Goal: Task Accomplishment & Management: Use online tool/utility

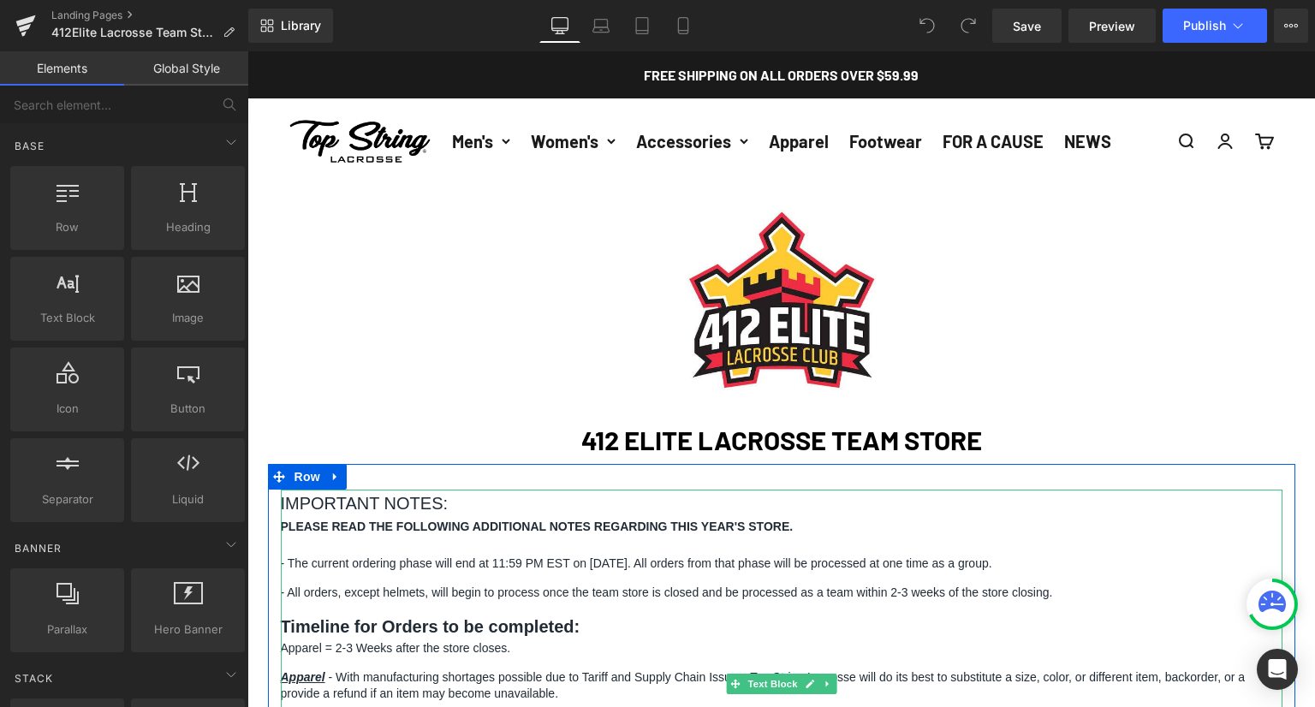
click at [651, 573] on p "- The current ordering phase will end at 11:59 PM EST on [DATE]. All orders fro…" at bounding box center [782, 564] width 1002 height 17
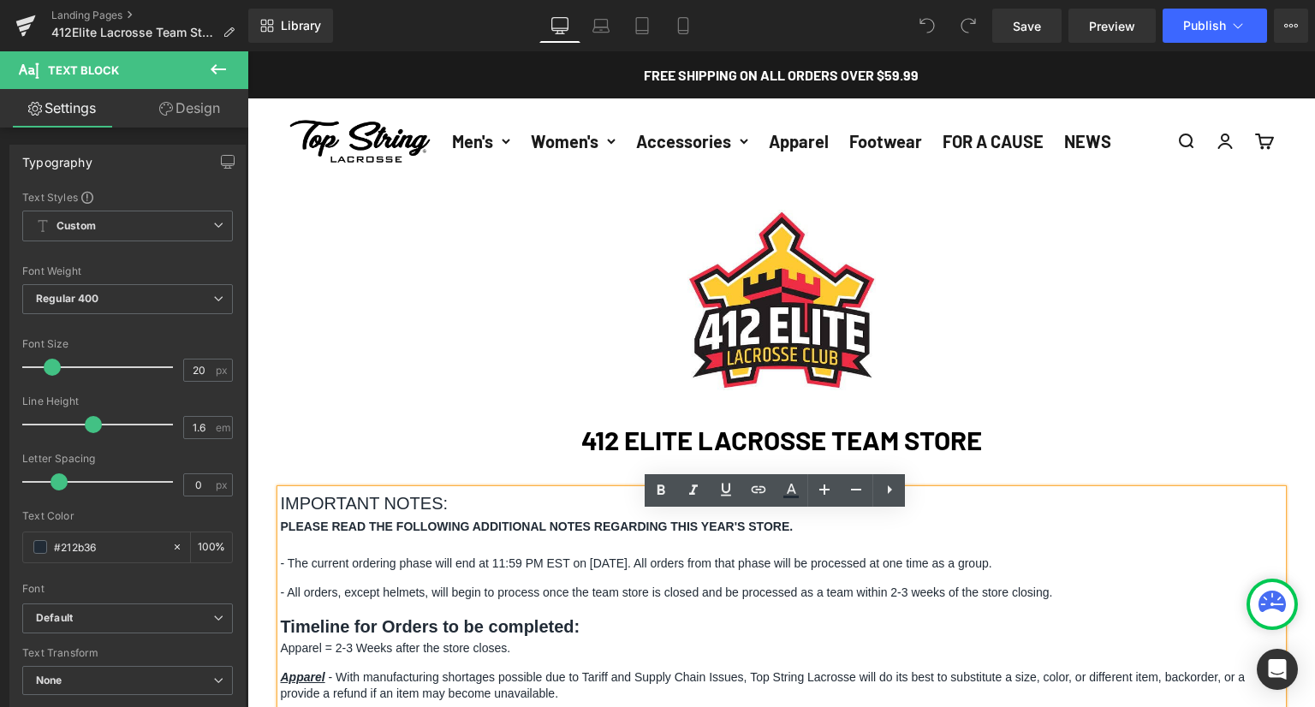
click at [632, 556] on div at bounding box center [782, 546] width 1002 height 19
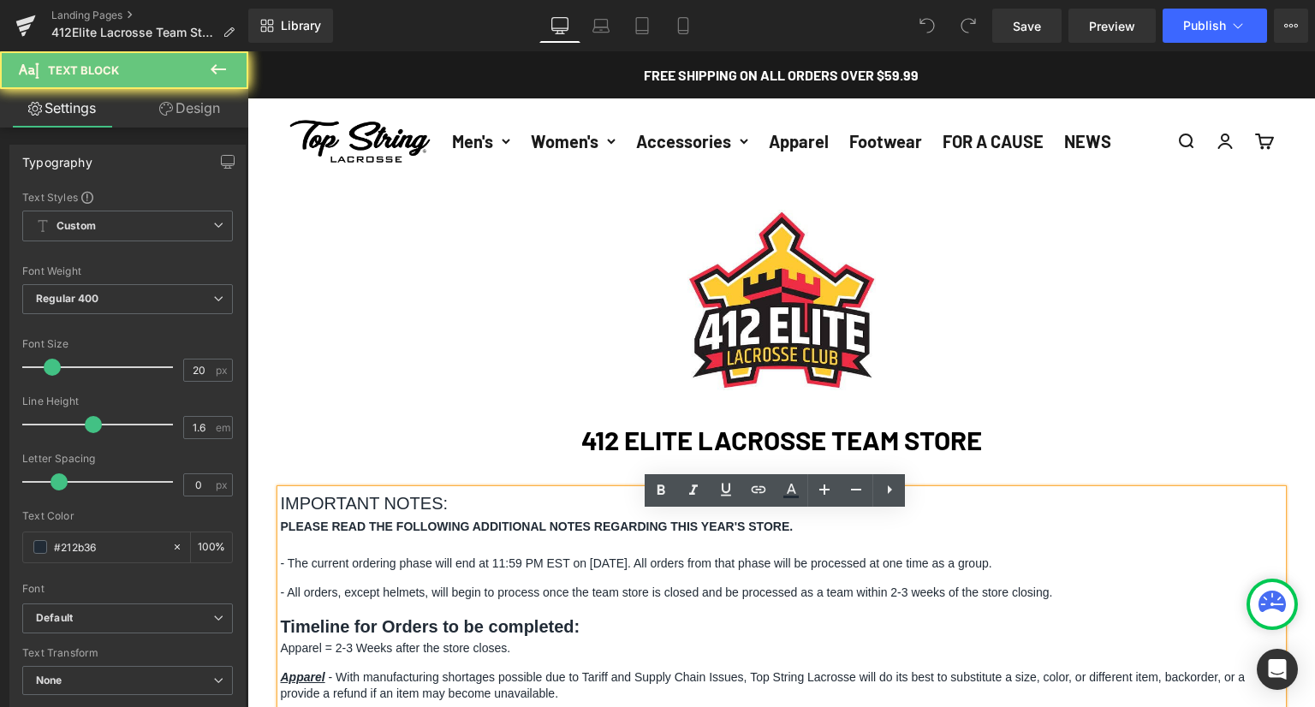
click at [643, 573] on p "- The current ordering phase will end at 11:59 PM EST on [DATE]. All orders fro…" at bounding box center [782, 564] width 1002 height 17
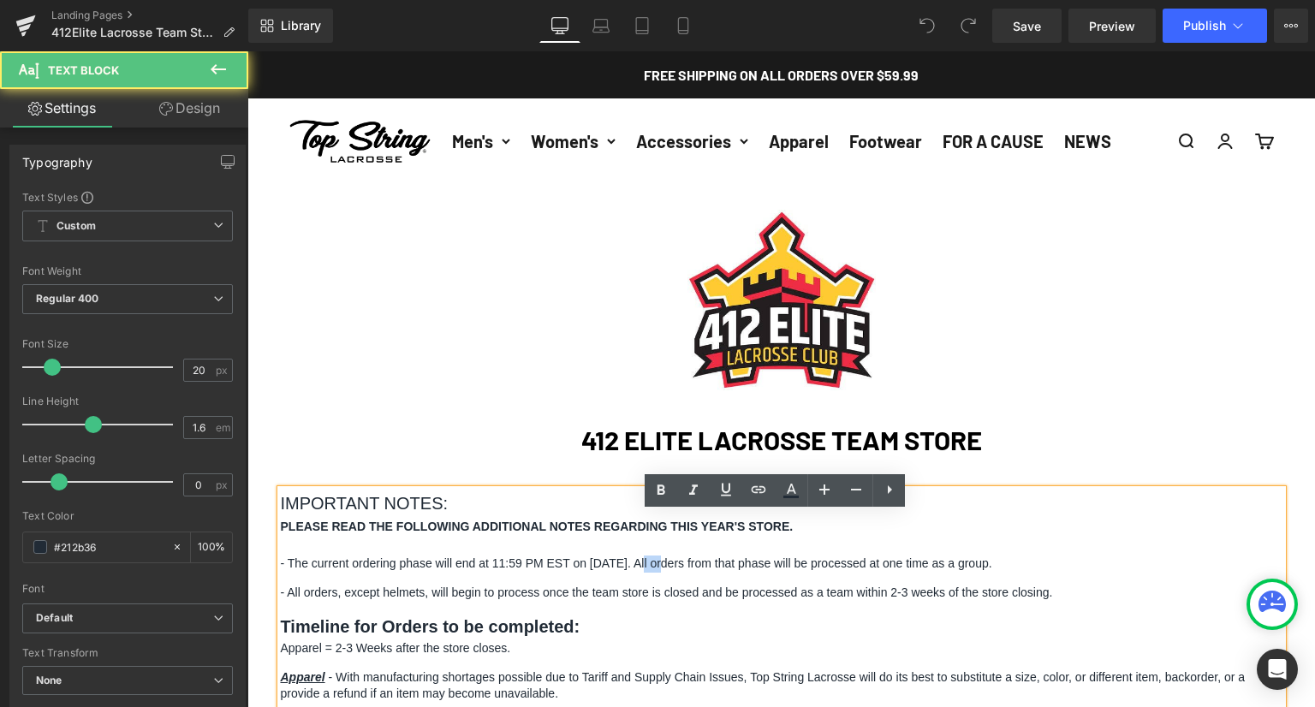
click at [643, 573] on p "- The current ordering phase will end at 11:59 PM EST on [DATE]. All orders fro…" at bounding box center [782, 564] width 1002 height 17
click at [626, 599] on span "- All orders, except helmets, will begin to process once the team store is clos…" at bounding box center [667, 593] width 772 height 14
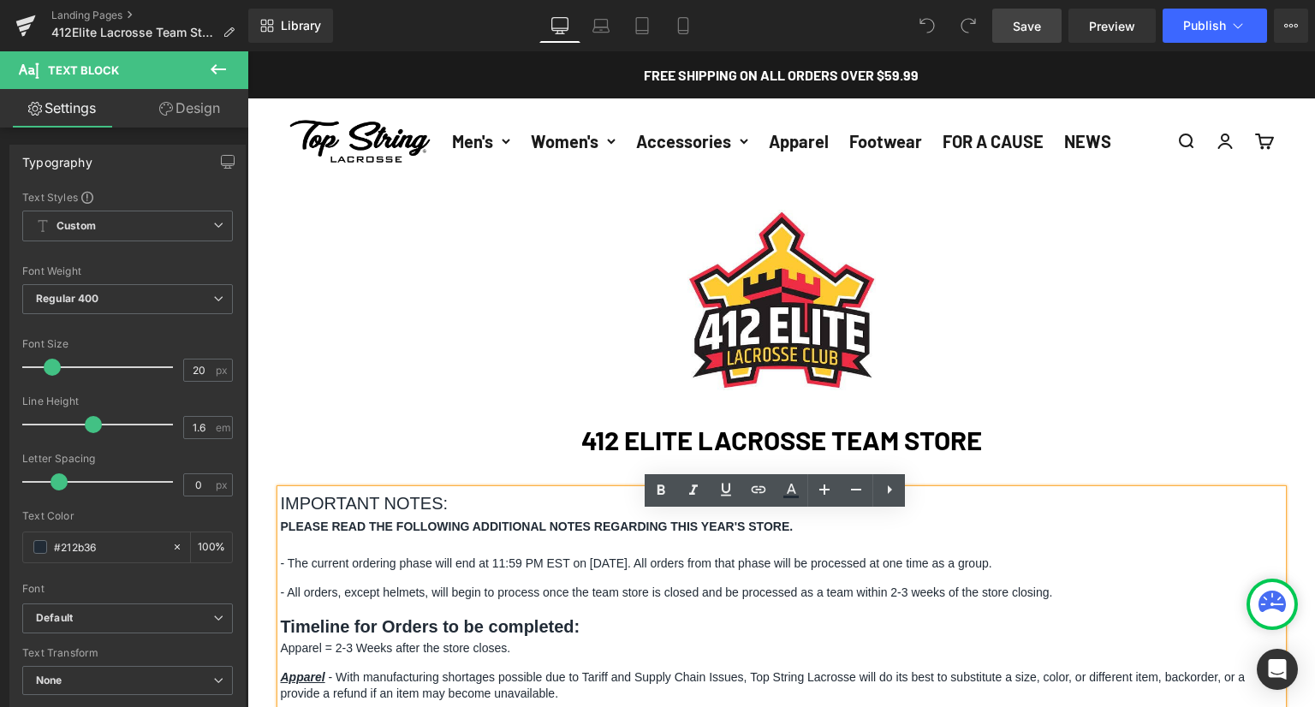
click at [1007, 16] on link "Save" at bounding box center [1026, 26] width 69 height 34
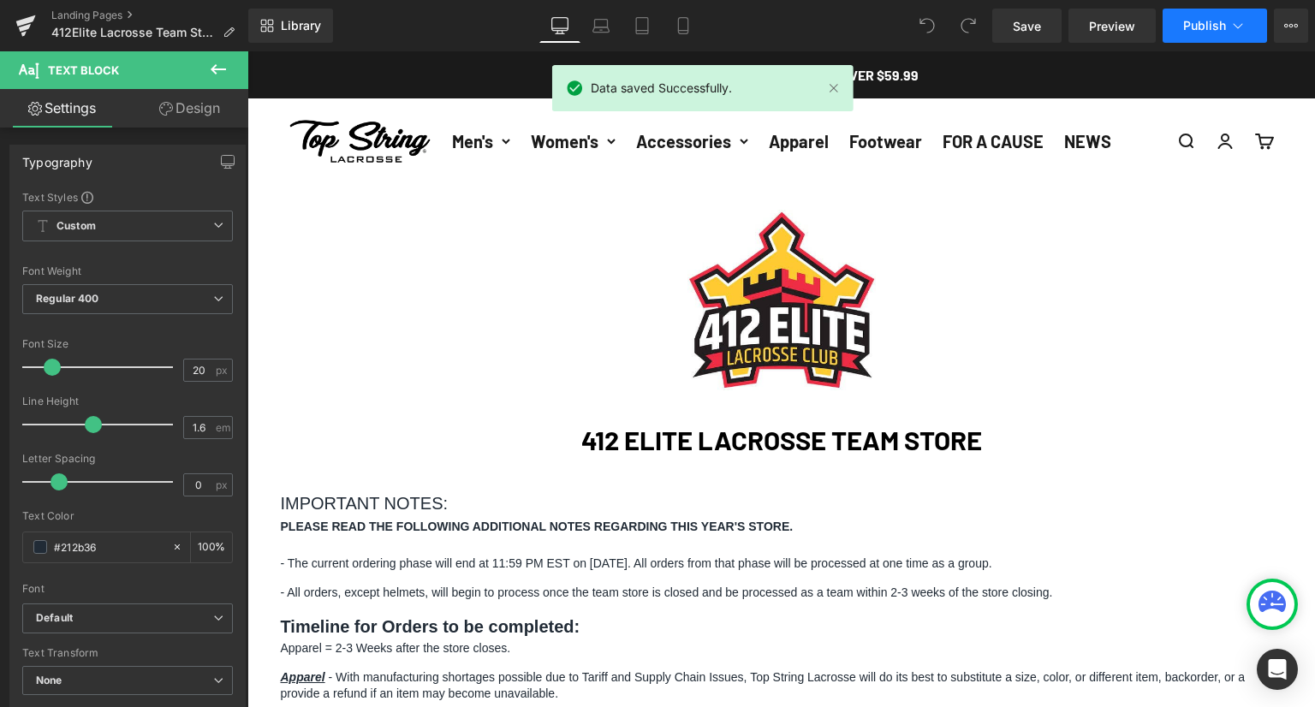
click at [1195, 25] on span "Publish" at bounding box center [1204, 26] width 43 height 14
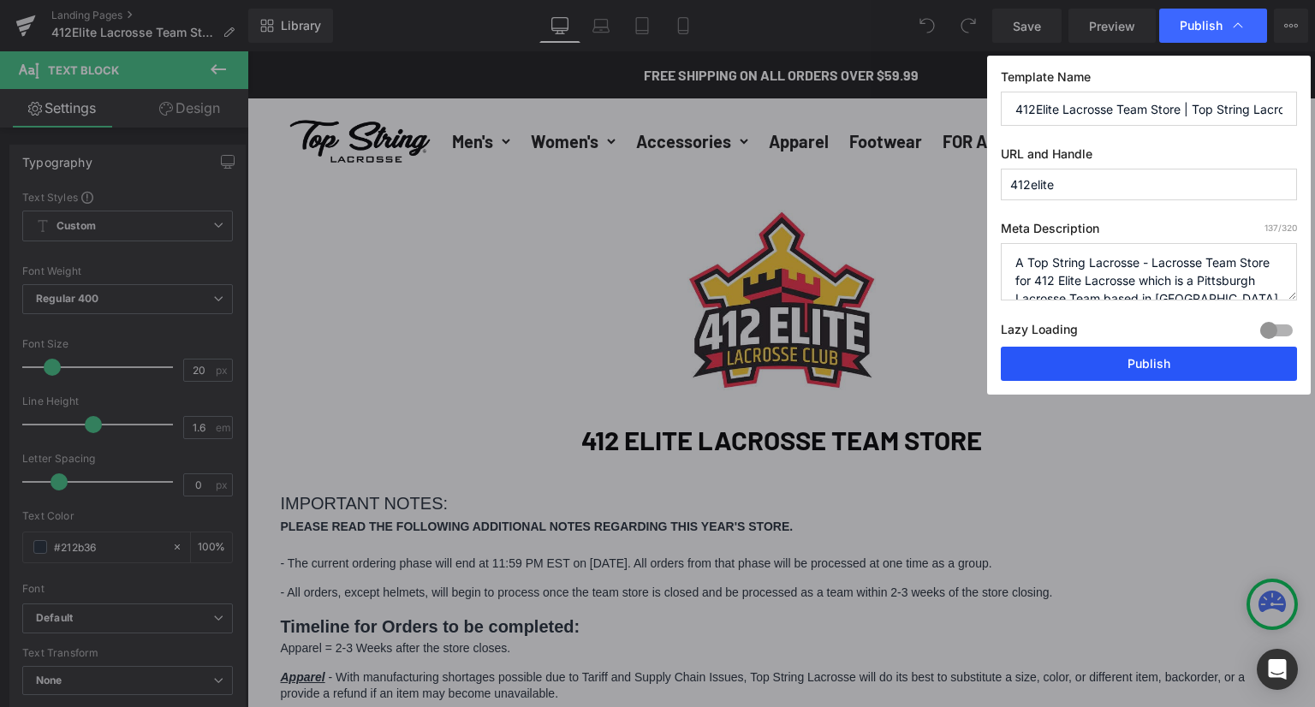
click at [1122, 370] on button "Publish" at bounding box center [1149, 364] width 296 height 34
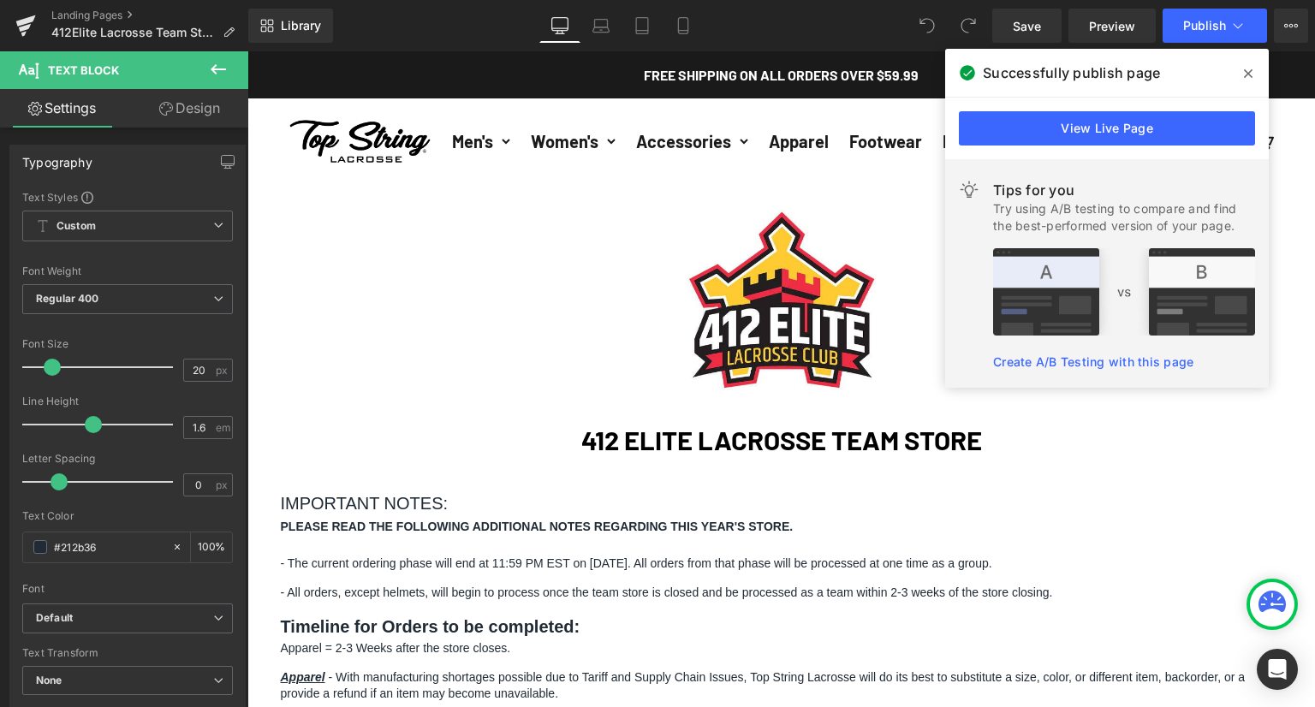
click at [1249, 69] on icon at bounding box center [1248, 74] width 9 height 14
